Goal: Task Accomplishment & Management: Manage account settings

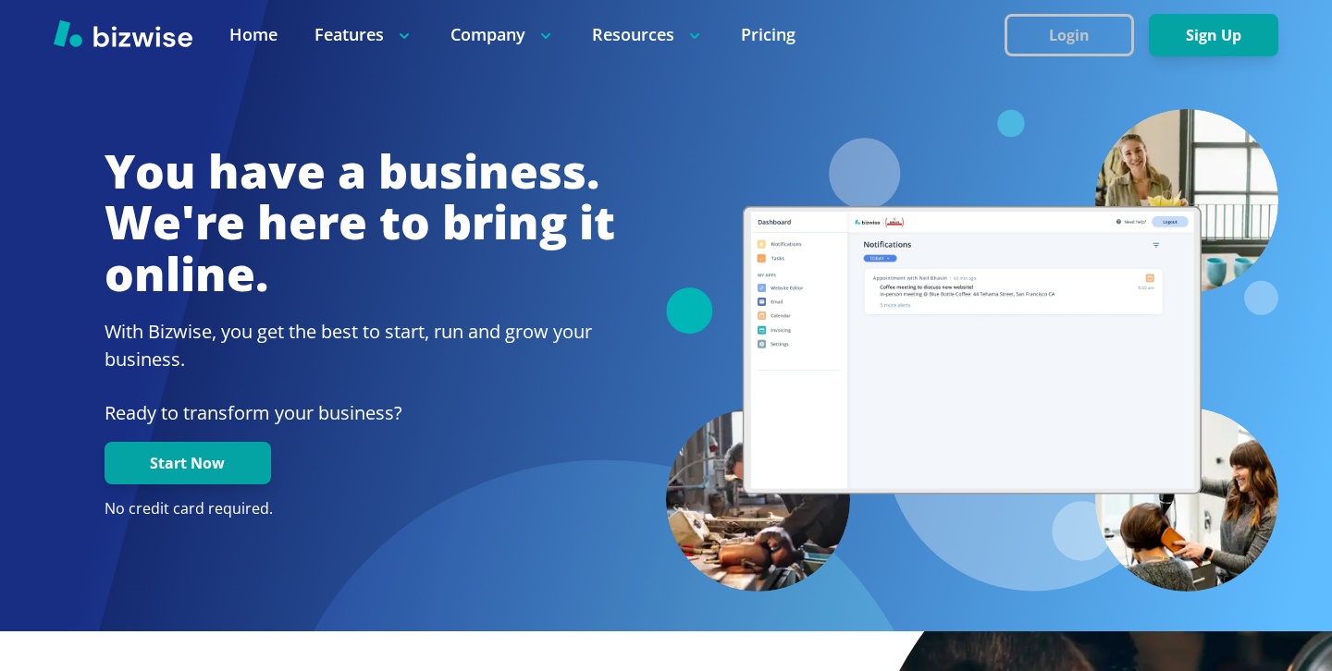
click at [1113, 22] on button "Login" at bounding box center [1068, 35] width 129 height 43
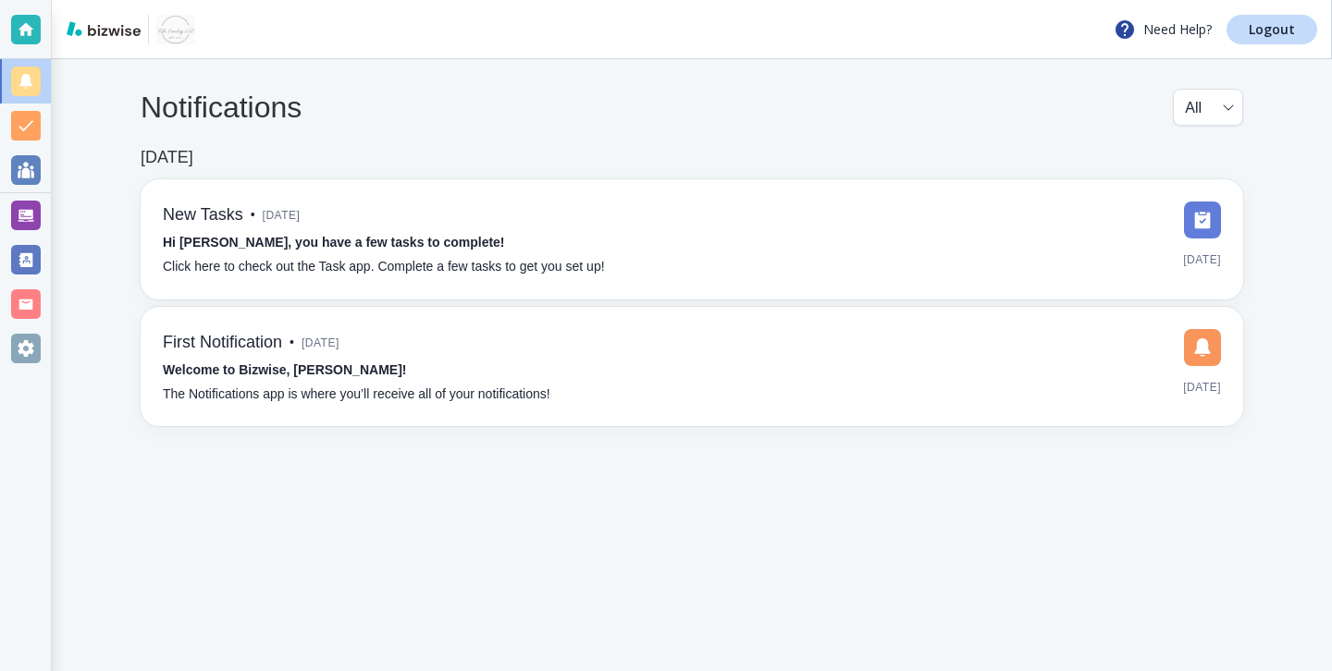
click at [53, 214] on div "Notifications All all ​ Apr 24, 2023 New Tasks • 2 years ago Hi Tara, you have …" at bounding box center [692, 257] width 1280 height 397
click at [51, 215] on div "Website Editor" at bounding box center [109, 216] width 117 height 30
click at [36, 215] on div at bounding box center [26, 216] width 30 height 30
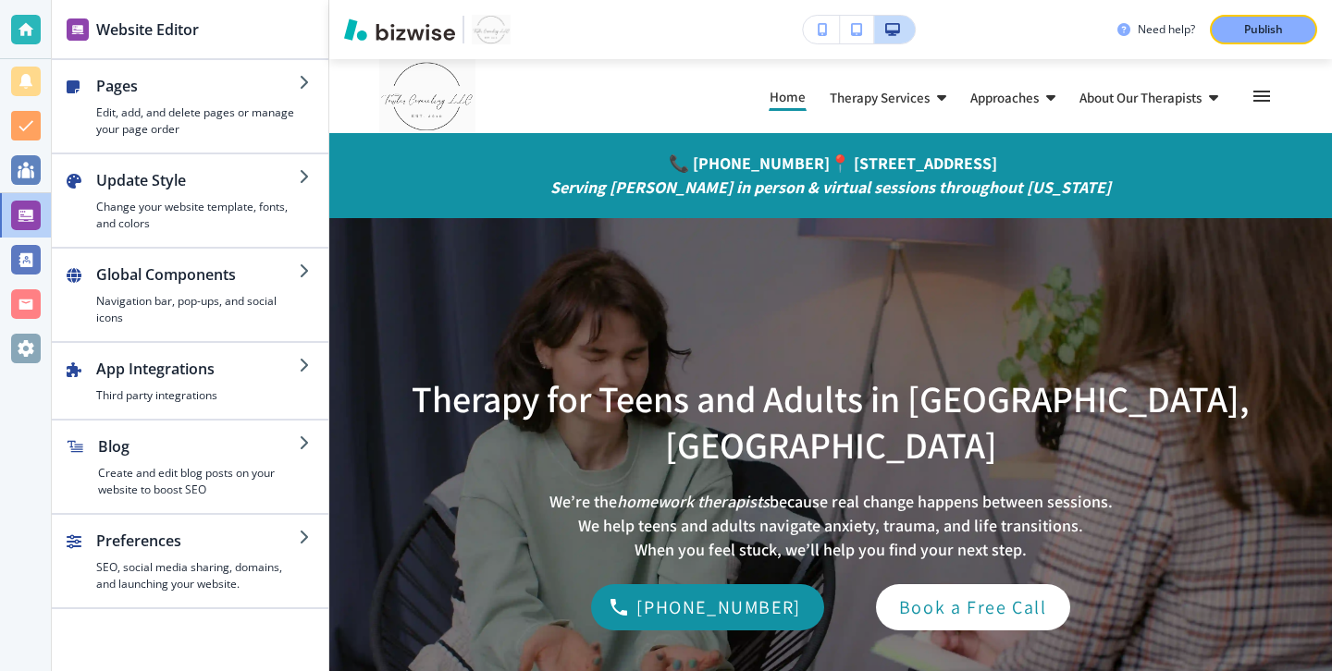
click at [11, 31] on div at bounding box center [26, 30] width 30 height 30
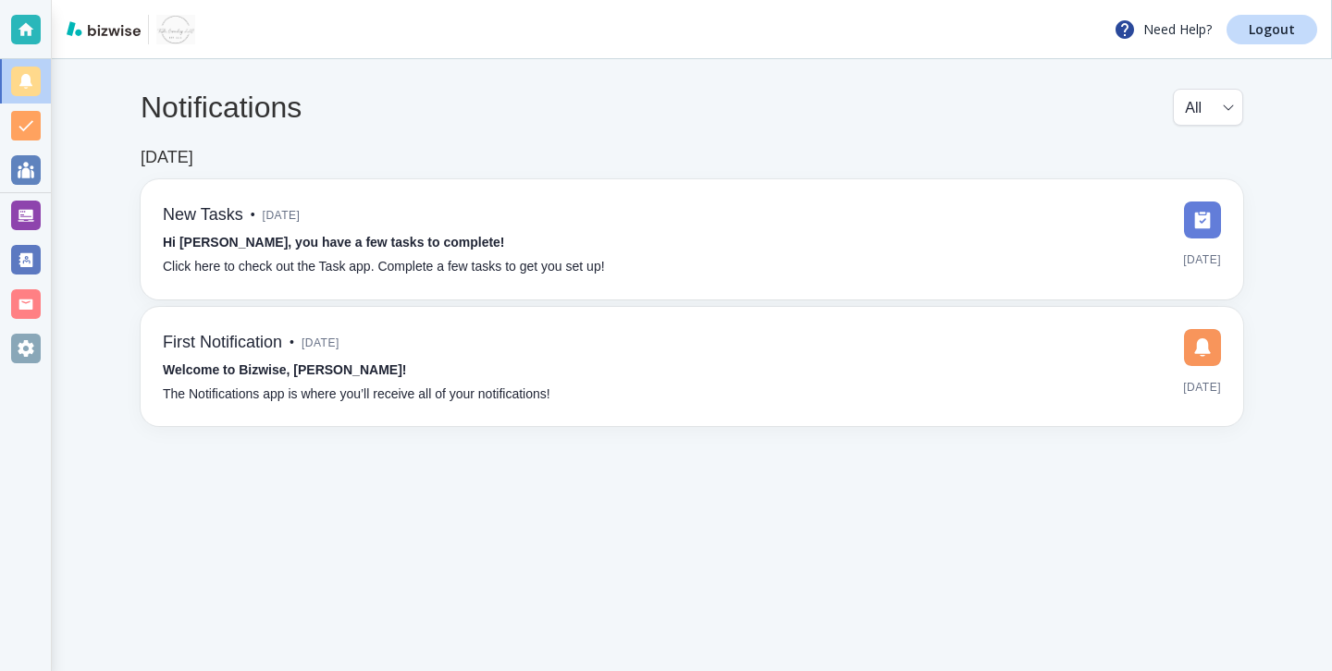
click at [1299, 45] on div "Need Help? Logout" at bounding box center [692, 29] width 1280 height 59
click at [1297, 38] on link "Logout" at bounding box center [1271, 30] width 91 height 30
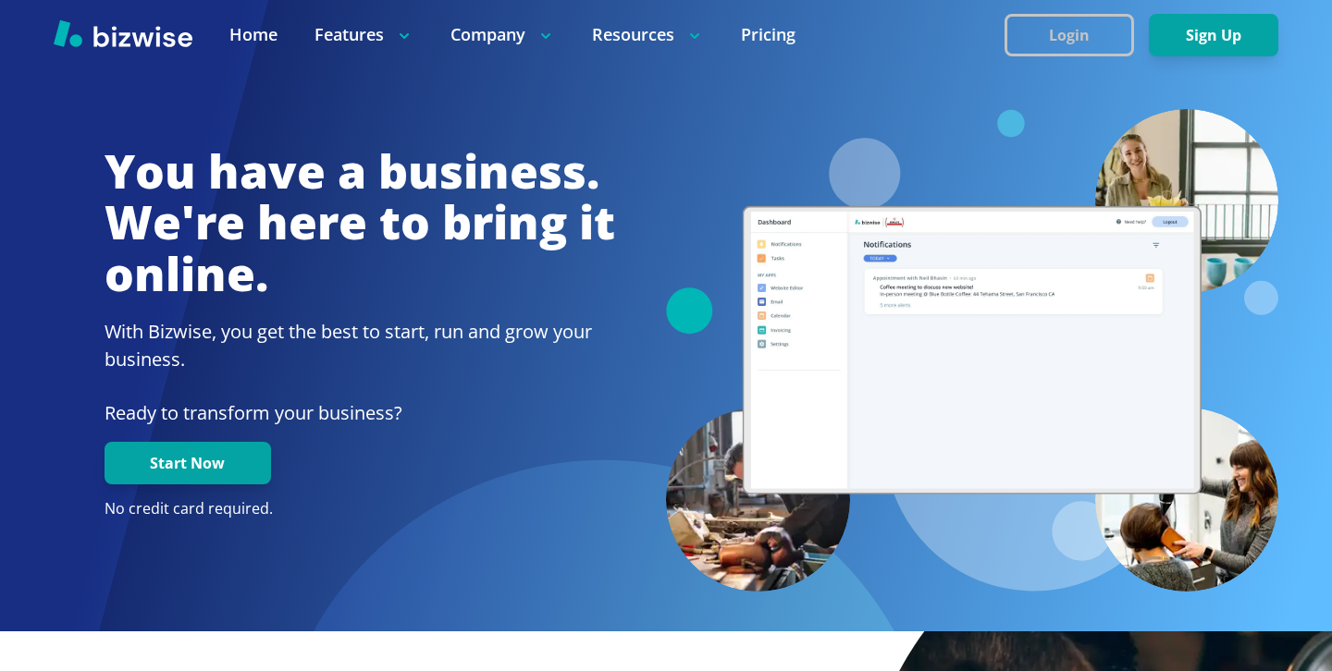
click at [1081, 48] on button "Login" at bounding box center [1068, 35] width 129 height 43
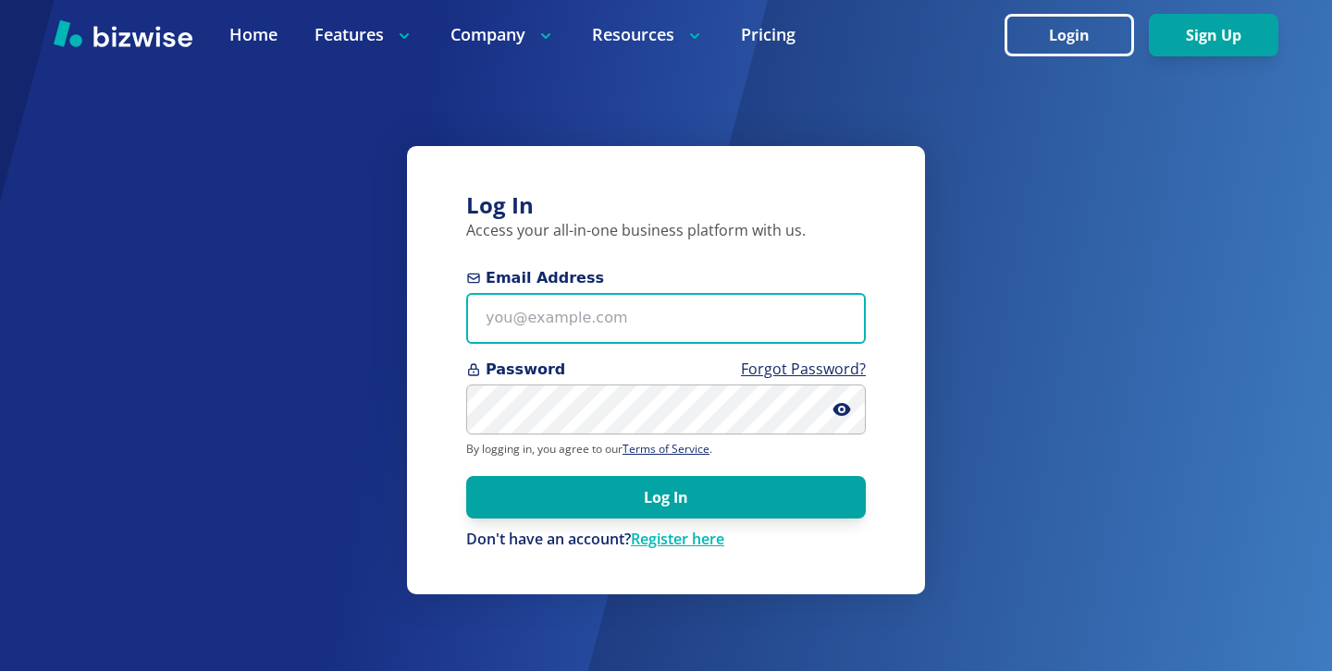
click at [740, 306] on input "Email Address" at bounding box center [665, 318] width 399 height 51
paste input "stevenlowery686@gmail.com"
type input "stevenlowery686@gmail.com"
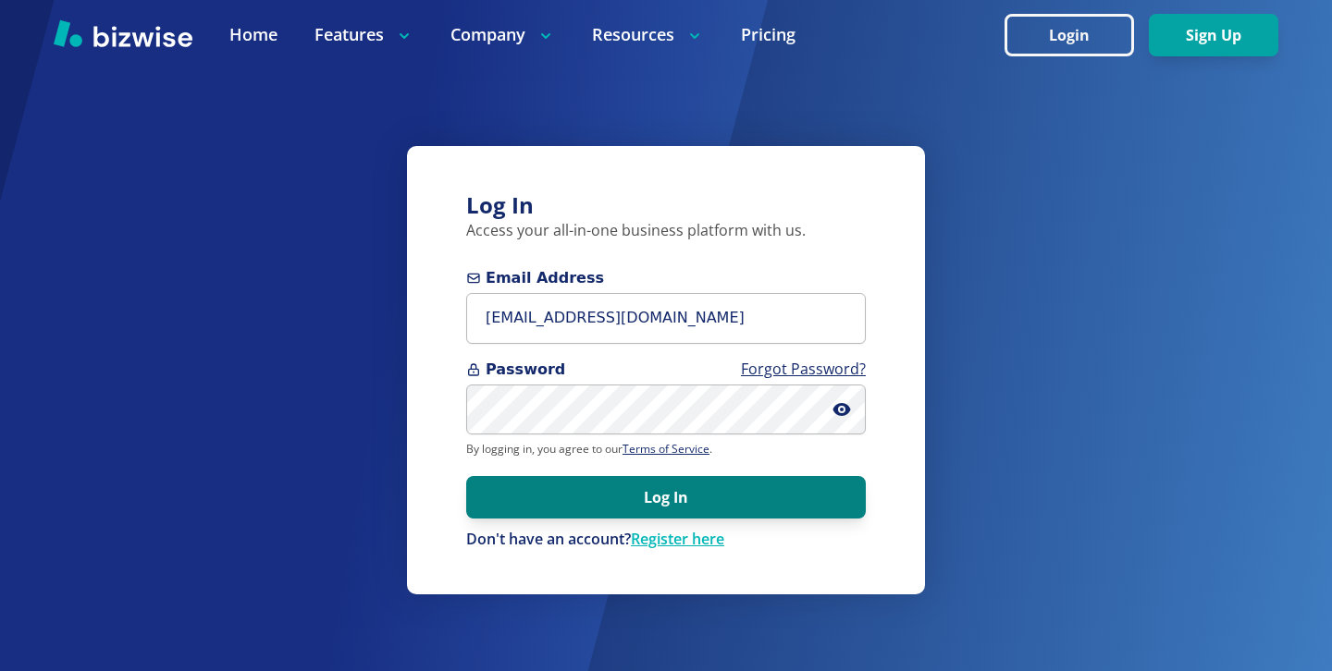
click at [796, 476] on button "Log In" at bounding box center [665, 497] width 399 height 43
